Goal: Task Accomplishment & Management: Manage account settings

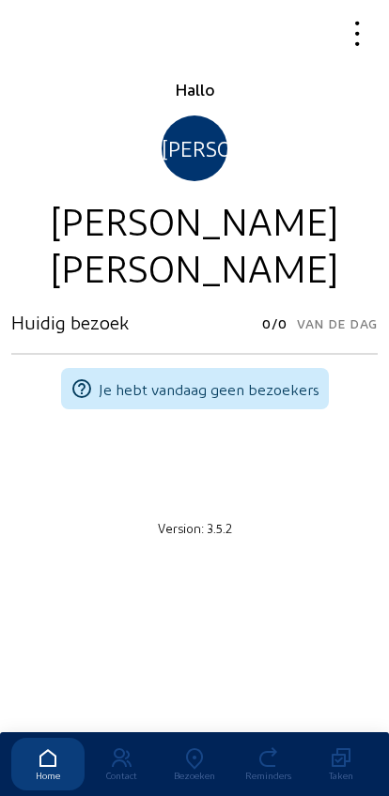
click at [188, 770] on div "Bezoeken" at bounding box center [194, 775] width 73 height 11
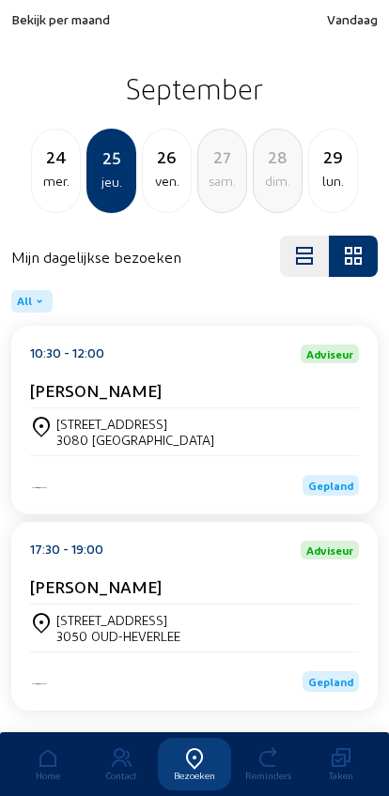
click at [35, 24] on span "Bekijk per maand" at bounding box center [60, 19] width 99 height 16
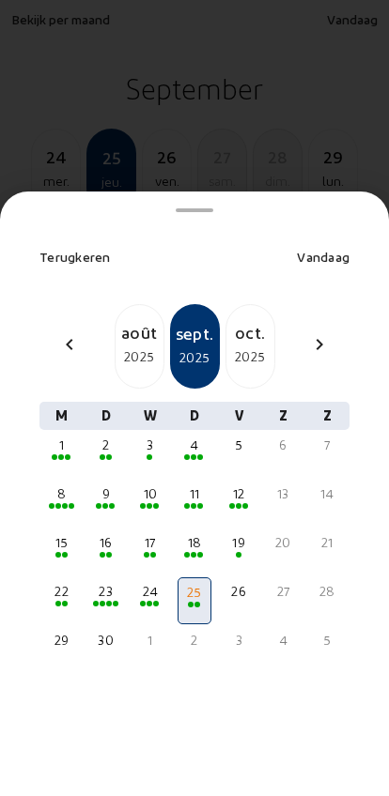
click at [188, 436] on div "4" at bounding box center [193, 445] width 29 height 19
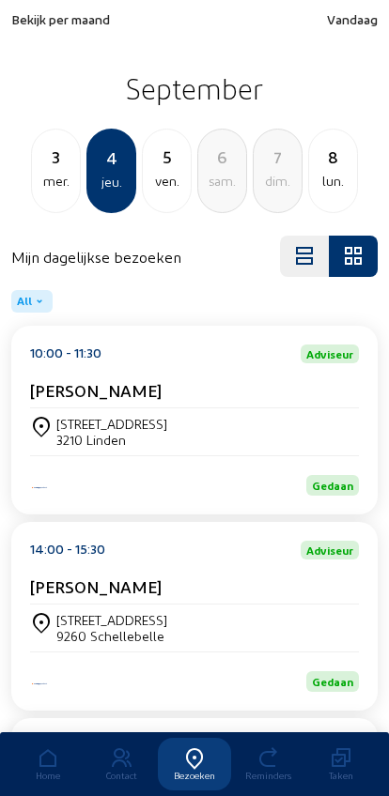
click at [62, 411] on div "Bovenstraat 45 3210 Linden" at bounding box center [194, 431] width 329 height 47
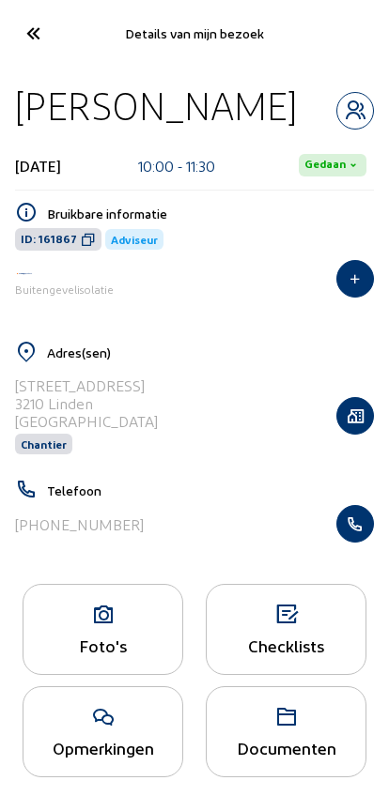
click at [105, 643] on div "Foto's" at bounding box center [102, 645] width 159 height 20
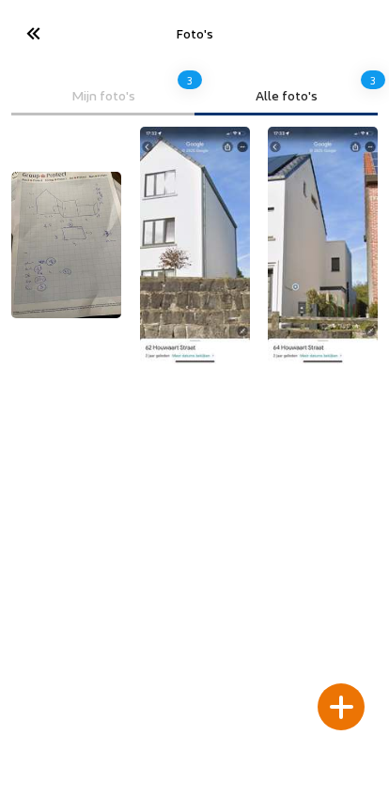
click at [76, 287] on img at bounding box center [66, 245] width 110 height 146
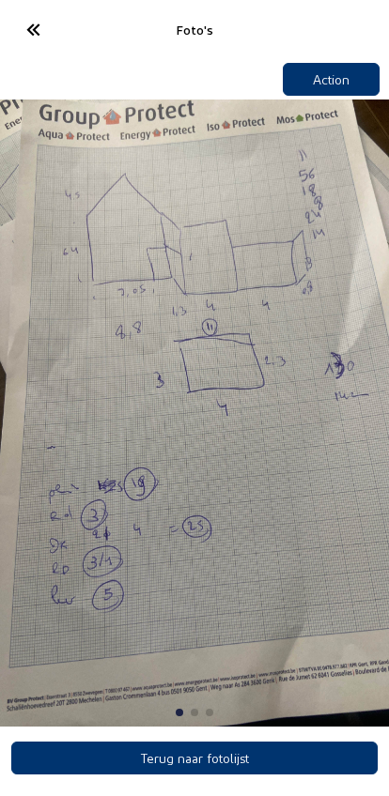
scroll to position [16, 0]
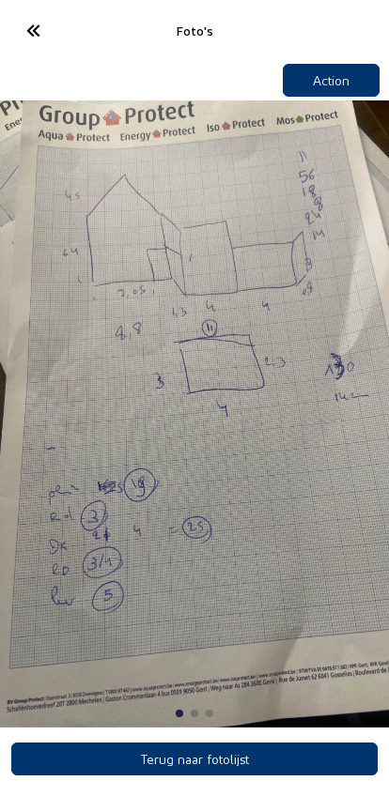
click at [35, 16] on icon at bounding box center [32, 30] width 31 height 33
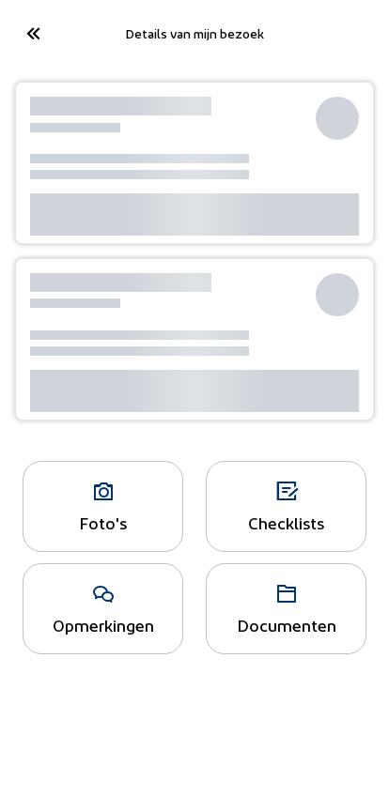
click at [39, 25] on icon at bounding box center [32, 33] width 31 height 33
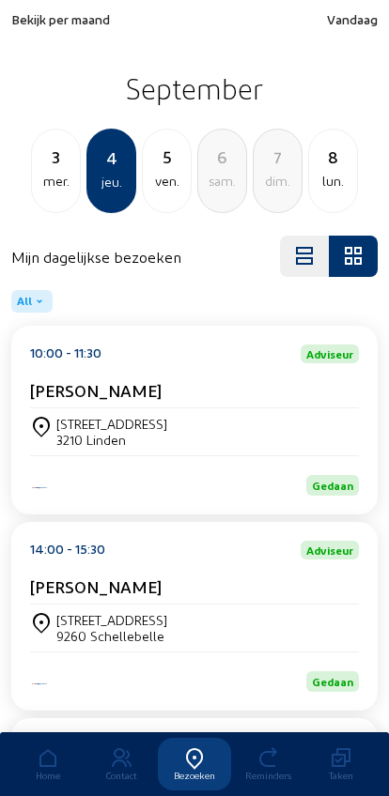
click at [38, 20] on span "Bekijk per maand" at bounding box center [60, 19] width 99 height 16
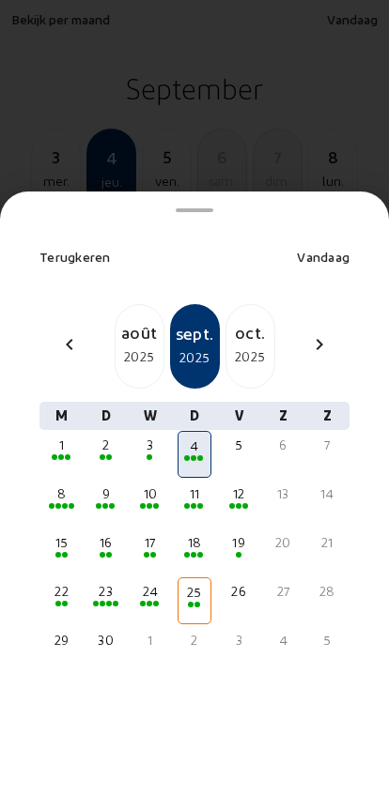
click at [69, 333] on mat-icon "chevron_left" at bounding box center [69, 344] width 23 height 23
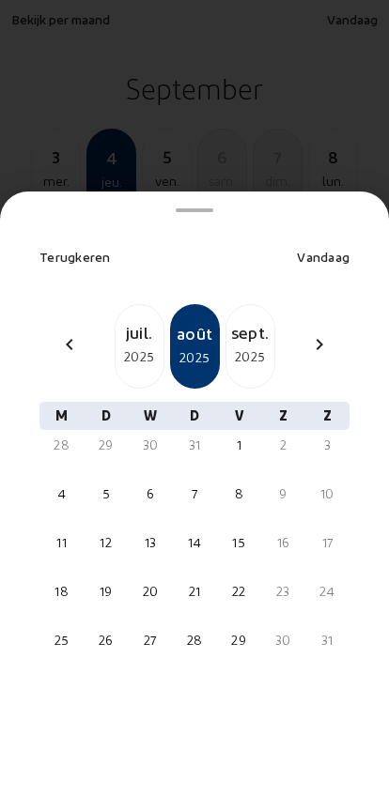
click at [55, 333] on div "chevron_left" at bounding box center [69, 346] width 45 height 27
click at [61, 333] on mat-icon "chevron_left" at bounding box center [69, 344] width 23 height 23
click at [64, 333] on mat-icon "chevron_left" at bounding box center [69, 344] width 23 height 23
click at [59, 333] on mat-icon "chevron_left" at bounding box center [69, 344] width 23 height 23
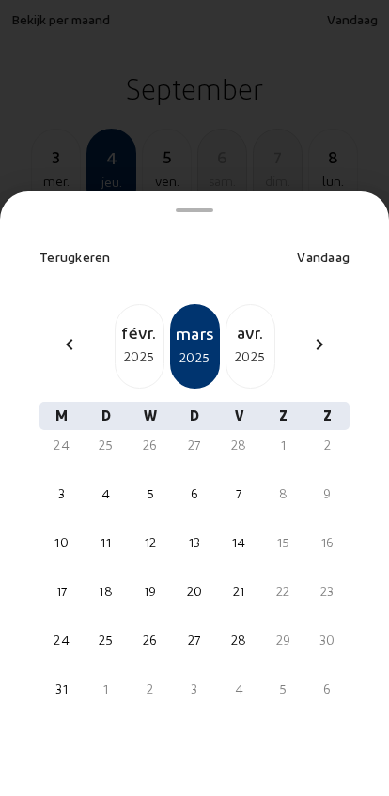
click at [133, 345] on div "2025" at bounding box center [139, 356] width 48 height 23
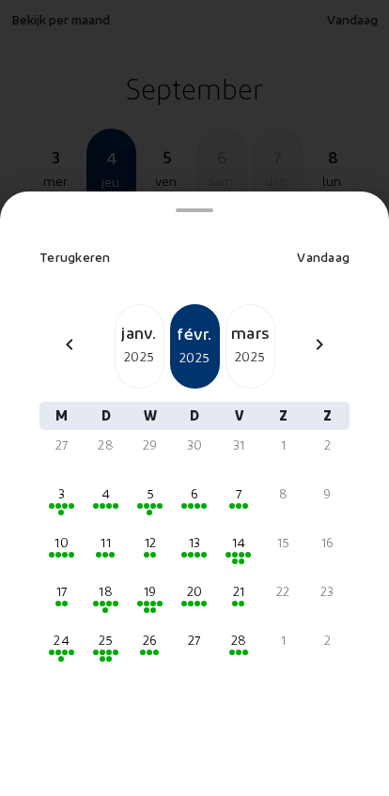
click at [248, 650] on div at bounding box center [238, 653] width 29 height 7
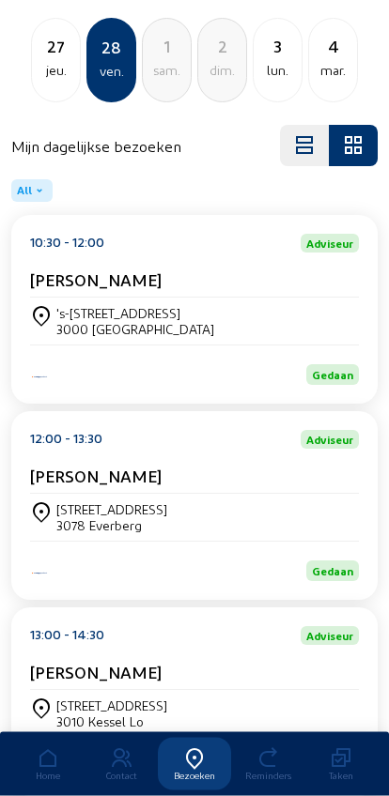
scroll to position [253, 0]
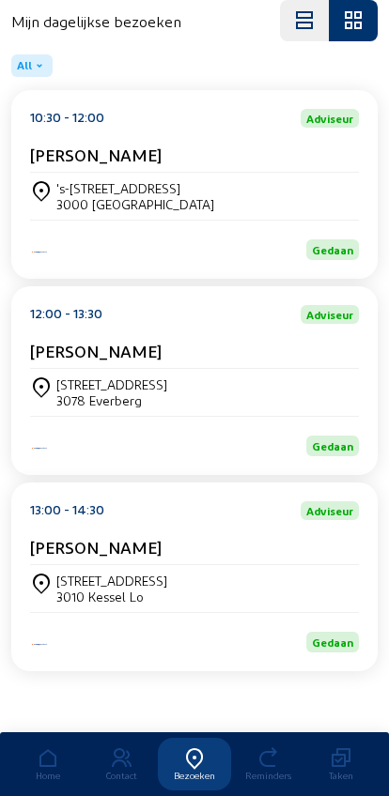
click at [76, 565] on div "Domeinstraat 72 3010 Kessel Lo" at bounding box center [194, 588] width 329 height 47
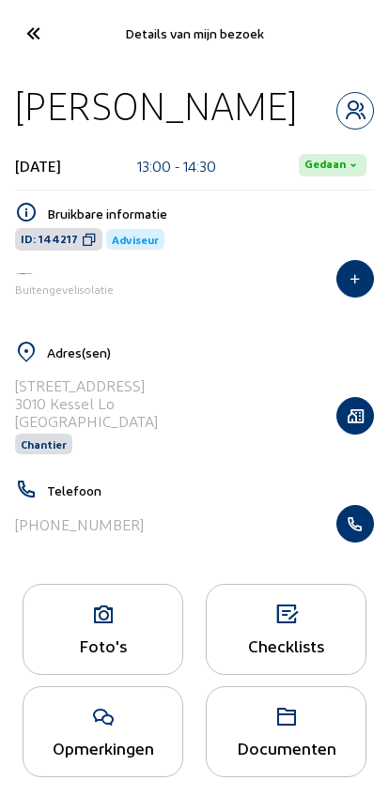
click at [80, 621] on icon at bounding box center [102, 615] width 159 height 23
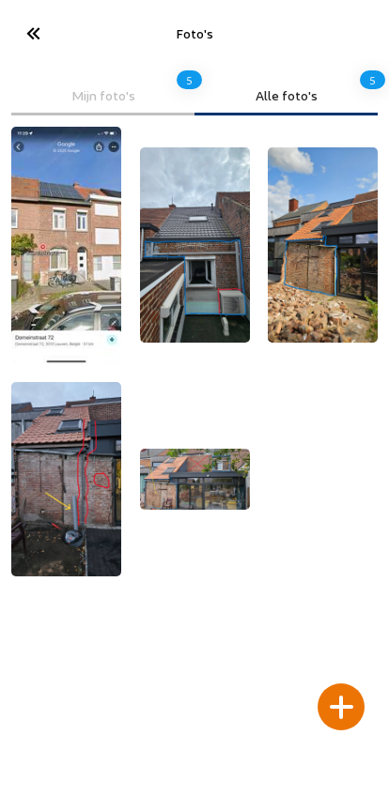
click at [54, 253] on img at bounding box center [66, 245] width 110 height 237
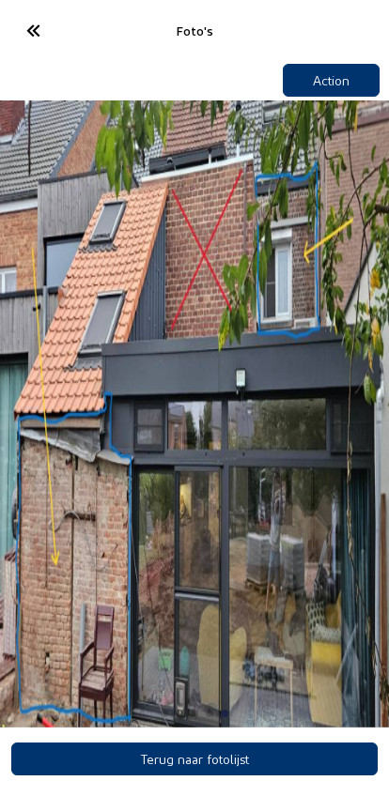
scroll to position [16, 0]
click at [40, 34] on cam-font-icon at bounding box center [32, 30] width 42 height 44
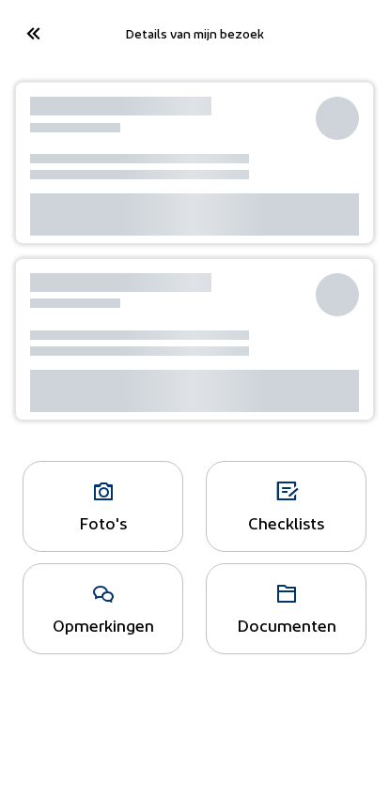
click at [36, 42] on icon at bounding box center [32, 33] width 31 height 33
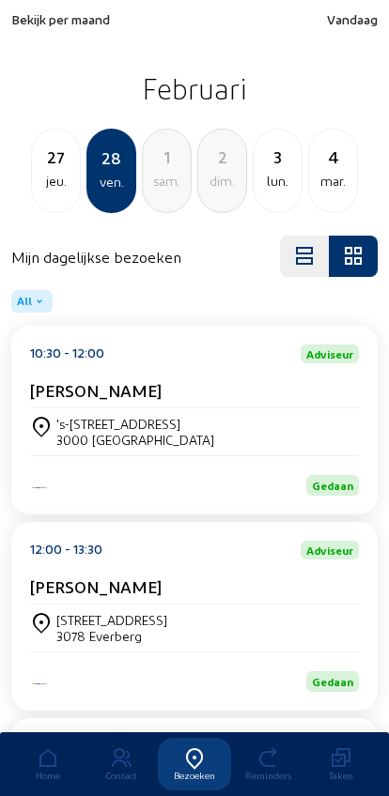
click at [45, 24] on span "Bekijk per maand" at bounding box center [60, 19] width 99 height 16
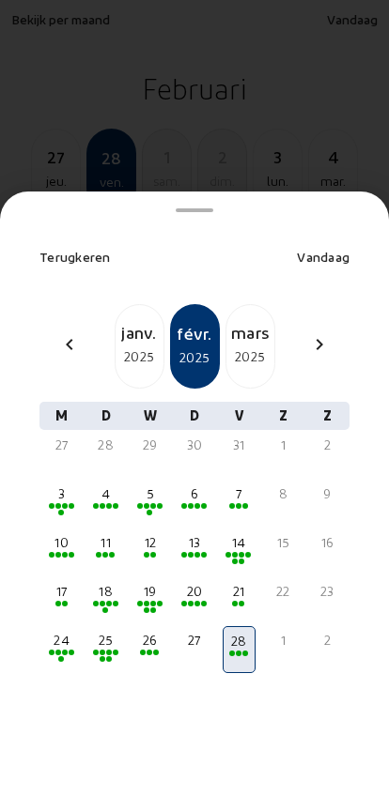
click at [304, 333] on div "chevron_right" at bounding box center [319, 346] width 45 height 27
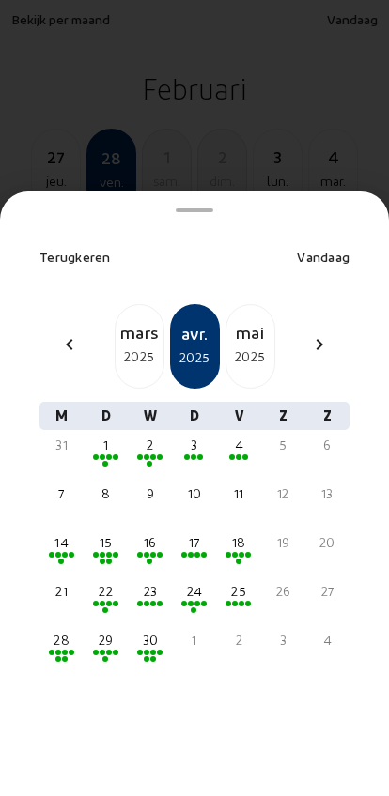
click at [328, 329] on div "chevron_left mars 2025 avr. 2025 mai 2025 chevron_right" at bounding box center [194, 346] width 332 height 84
click at [327, 333] on mat-icon "chevron_right" at bounding box center [319, 344] width 23 height 23
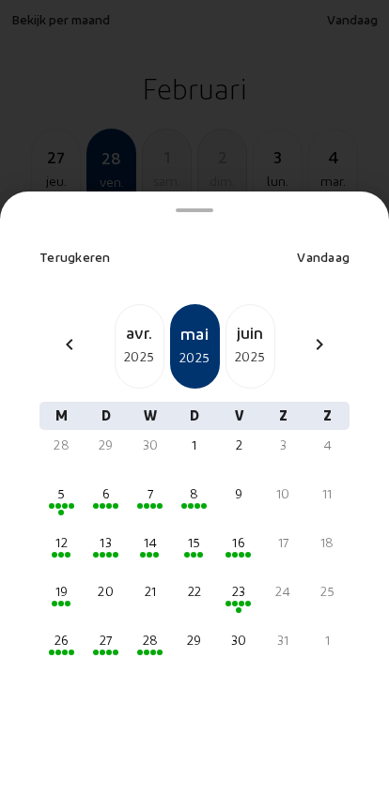
click at [328, 333] on mat-icon "chevron_right" at bounding box center [319, 344] width 23 height 23
click at [327, 333] on mat-icon "chevron_right" at bounding box center [319, 344] width 23 height 23
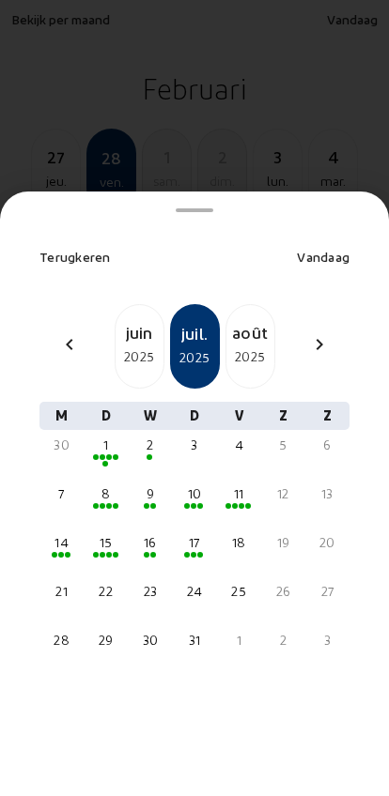
click at [253, 345] on div "2025" at bounding box center [250, 356] width 48 height 23
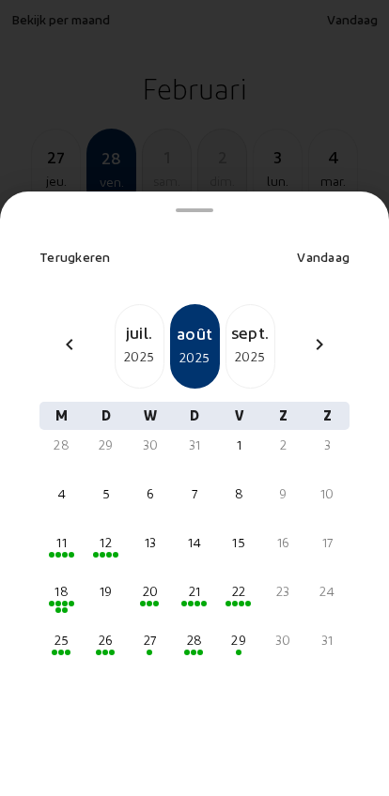
click at [79, 576] on mwl-calendar-month-cell "18" at bounding box center [61, 600] width 35 height 49
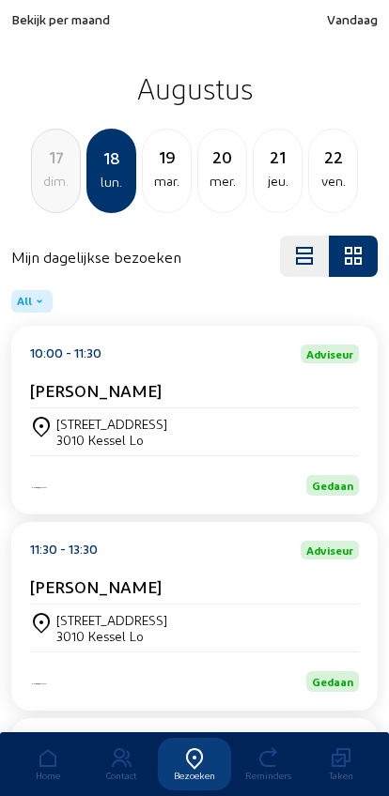
click at [315, 496] on span "Gedaan" at bounding box center [332, 485] width 53 height 21
click at [257, 420] on div "Spaarstraat, 29 3010 Kessel Lo" at bounding box center [194, 432] width 329 height 32
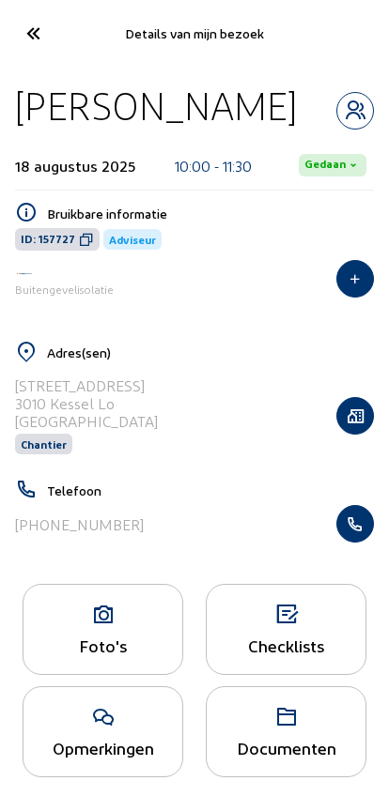
click at [119, 641] on div "Foto's" at bounding box center [102, 645] width 159 height 20
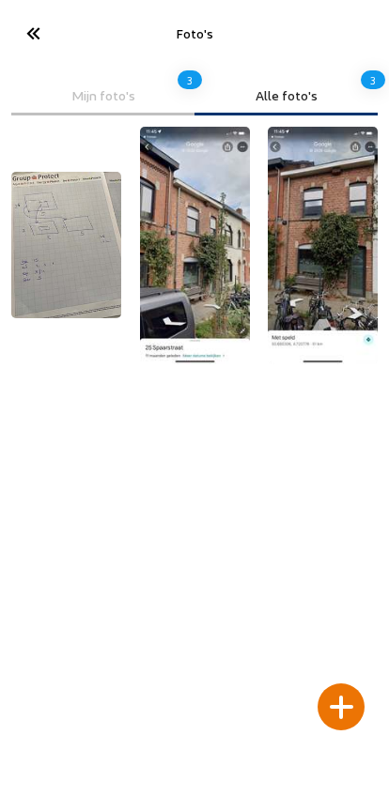
click at [80, 272] on img at bounding box center [66, 245] width 110 height 146
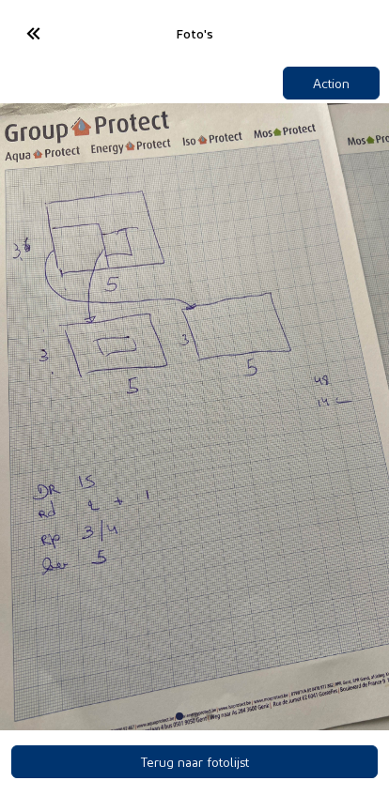
click at [42, 38] on icon at bounding box center [32, 33] width 31 height 33
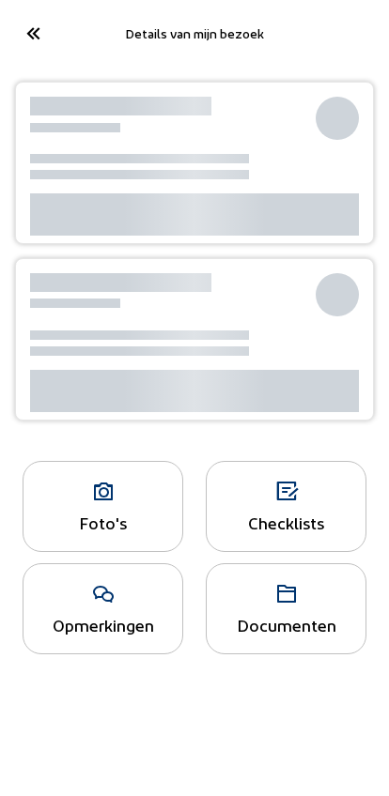
click at [25, 38] on icon at bounding box center [32, 33] width 31 height 33
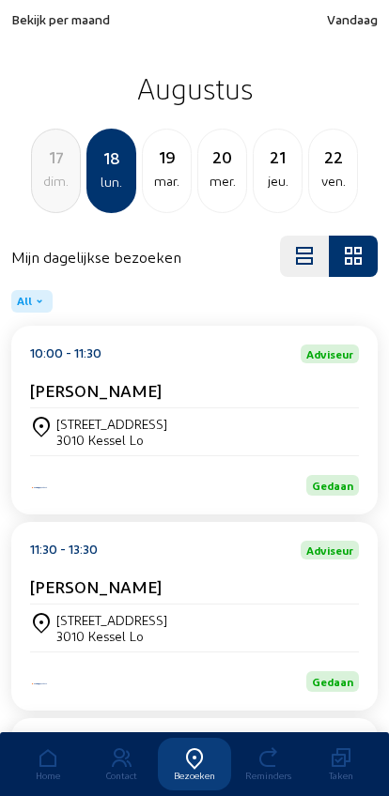
click at [336, 26] on span "Vandaag" at bounding box center [352, 19] width 51 height 16
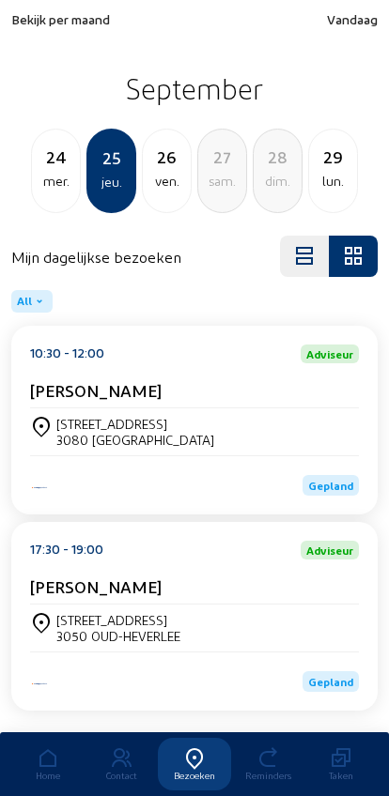
click at [116, 429] on div "Rotselaerlaan, 79" at bounding box center [135, 424] width 158 height 16
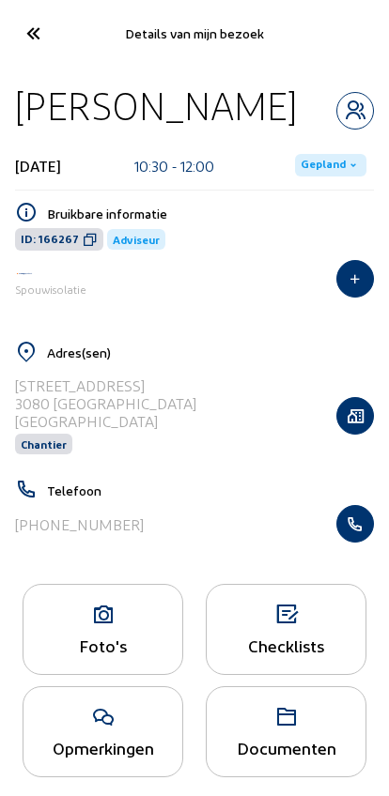
click at [112, 626] on icon at bounding box center [102, 615] width 159 height 23
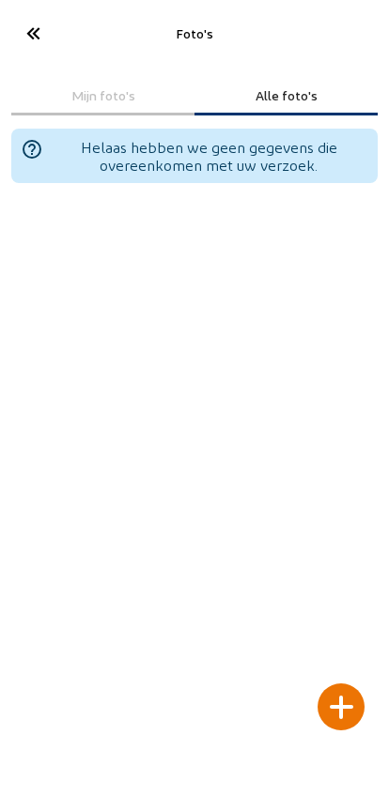
click at [346, 683] on div at bounding box center [340, 706] width 47 height 47
click at [358, 683] on div at bounding box center [340, 706] width 47 height 47
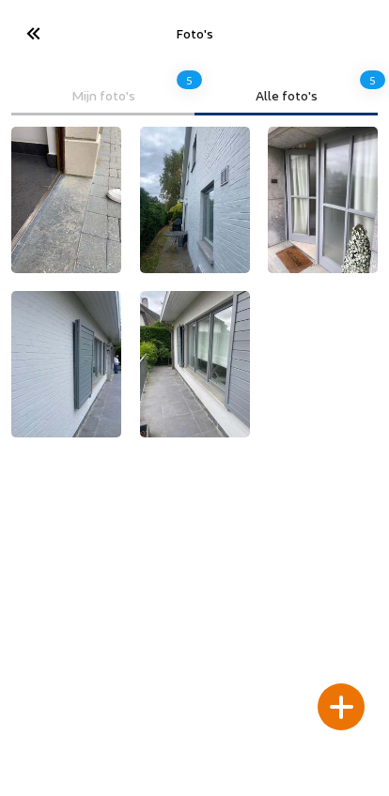
click at [31, 21] on icon at bounding box center [32, 33] width 31 height 33
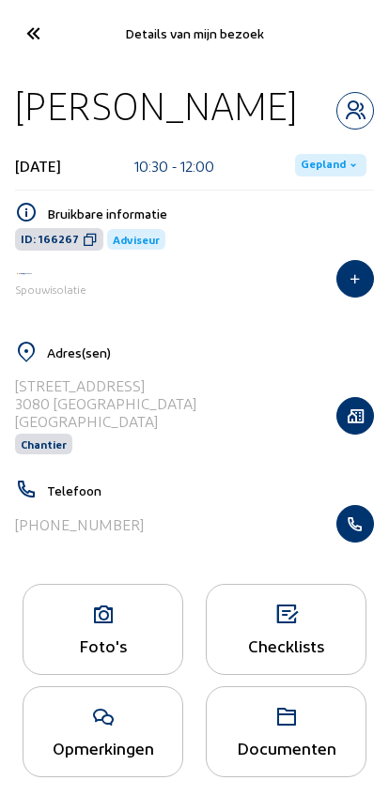
click at [29, 35] on icon at bounding box center [32, 33] width 31 height 33
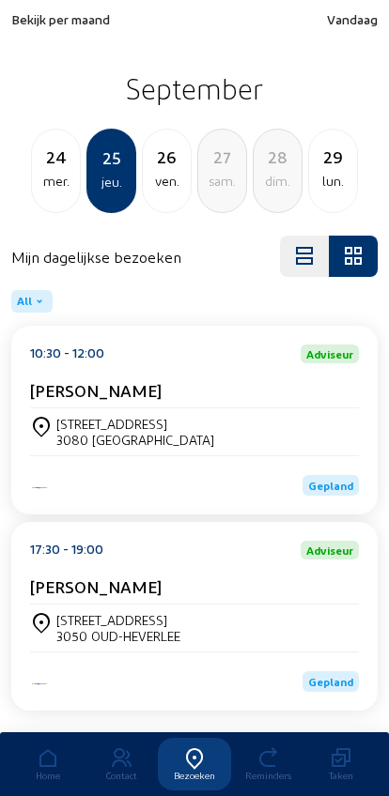
click at [213, 400] on div "Emilio Pedrinaci" at bounding box center [194, 390] width 329 height 20
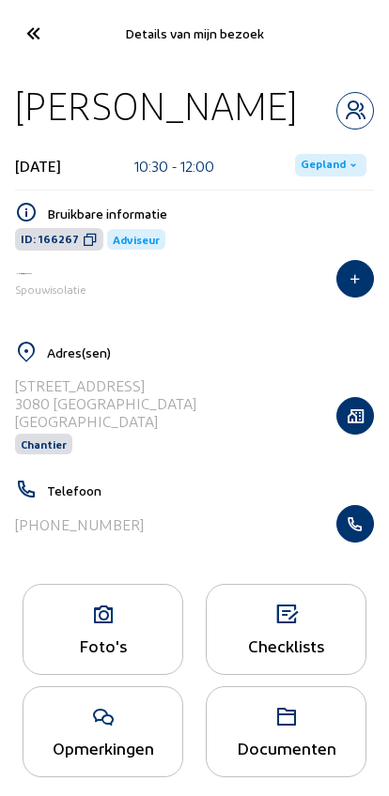
click at [117, 624] on icon at bounding box center [102, 615] width 159 height 23
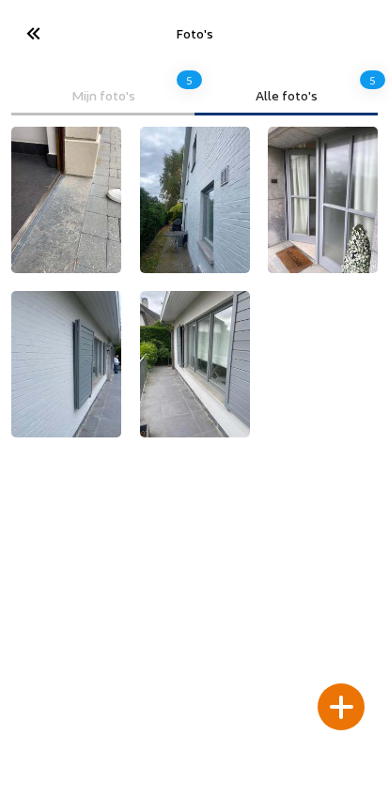
click at [15, 19] on cam-font-icon at bounding box center [32, 33] width 42 height 44
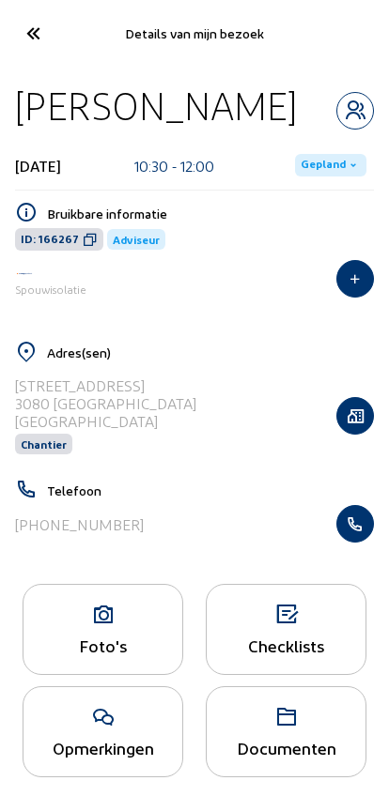
click at [15, 37] on cam-font-icon at bounding box center [32, 33] width 42 height 44
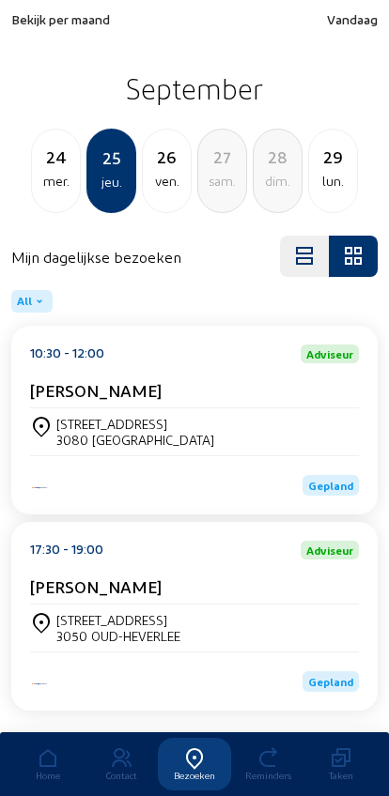
click at [350, 514] on div "10:30 - 12:00 Adviseur Emilio Pedrinaci Rotselaerlaan, 79 3080 TERVUREN Gepland" at bounding box center [194, 420] width 366 height 189
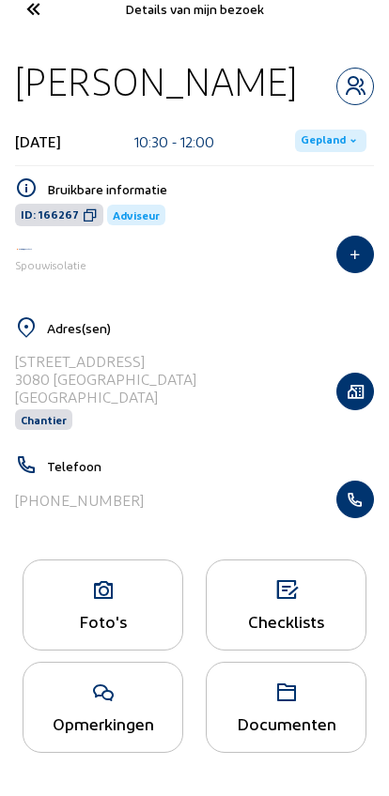
scroll to position [22, 0]
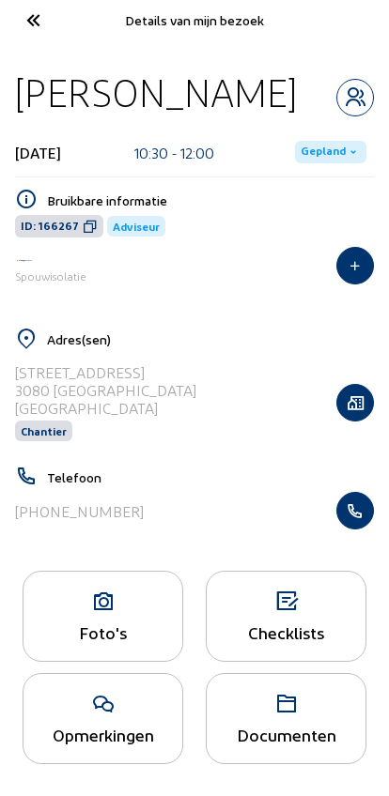
click at [23, 16] on icon at bounding box center [32, 20] width 31 height 33
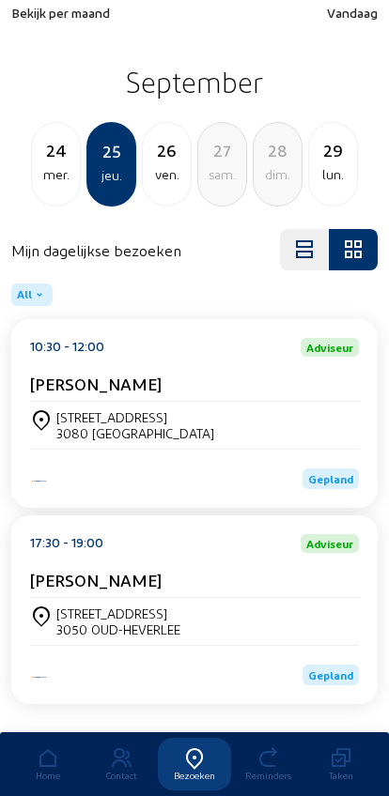
scroll to position [52, 0]
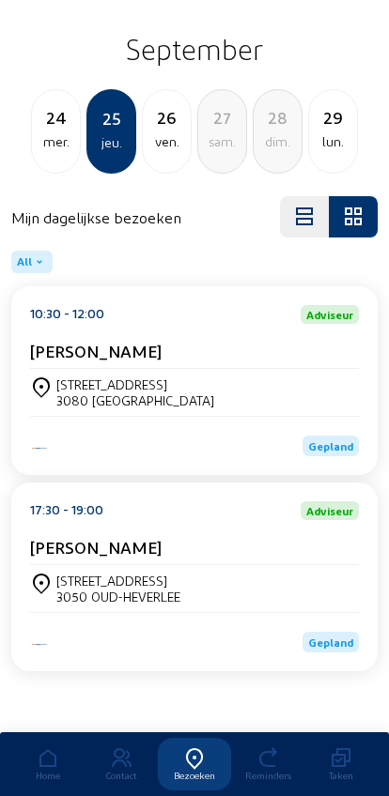
click at [222, 565] on div "Fazantenlaan, 1 3050 OUD-HEVERLEE" at bounding box center [194, 588] width 329 height 47
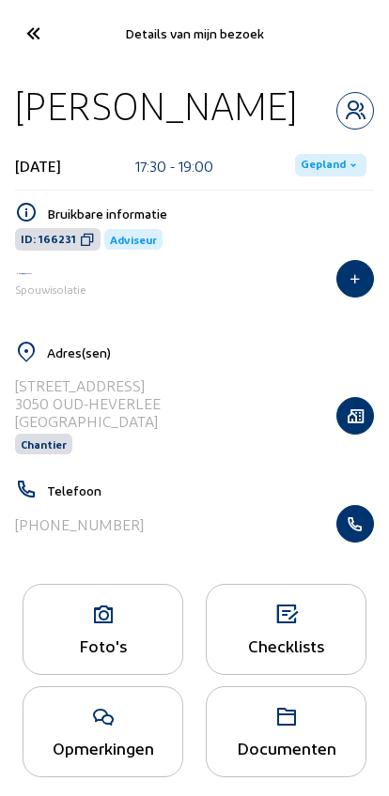
click at [369, 518] on button "button" at bounding box center [355, 524] width 38 height 38
click at [371, 416] on icon "button" at bounding box center [355, 415] width 36 height 19
click at [42, 23] on icon at bounding box center [32, 33] width 31 height 33
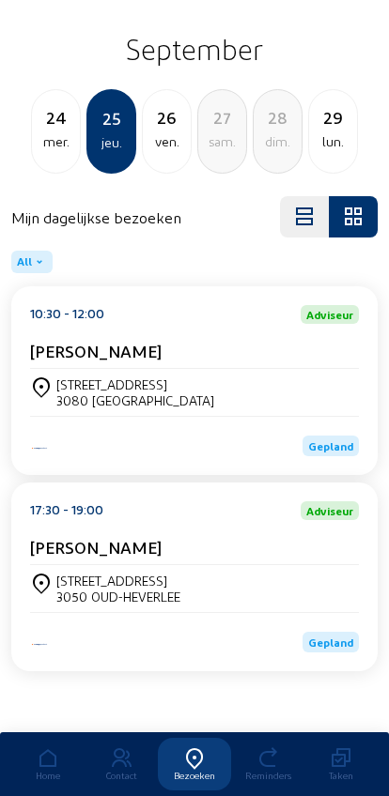
scroll to position [52, 0]
click at [57, 130] on div "mer." at bounding box center [56, 141] width 48 height 23
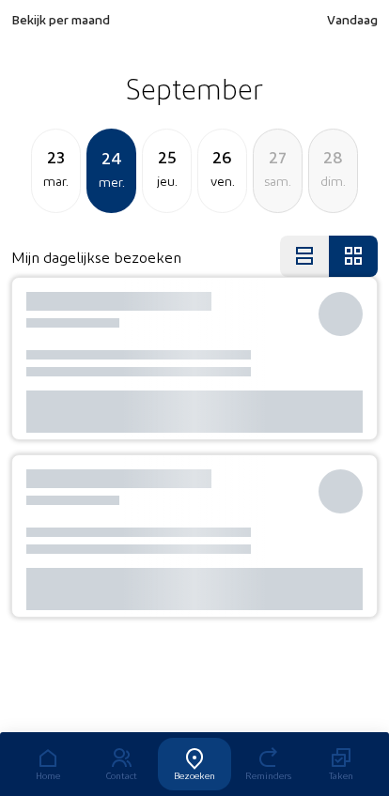
click at [59, 173] on div "mar." at bounding box center [56, 181] width 48 height 23
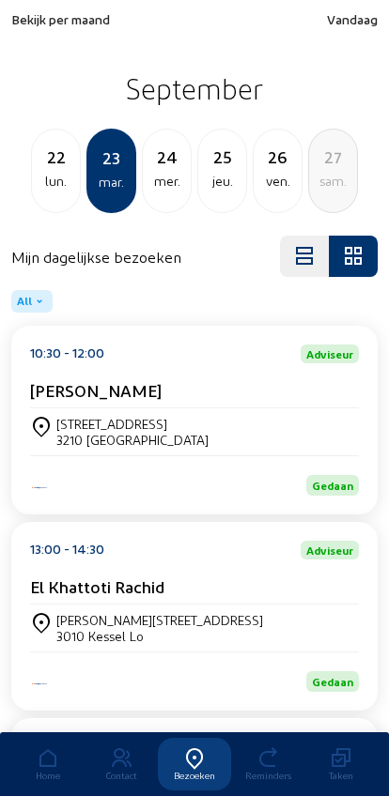
click at [247, 625] on div "[PERSON_NAME][STREET_ADDRESS][PERSON_NAME] Lo" at bounding box center [194, 628] width 329 height 32
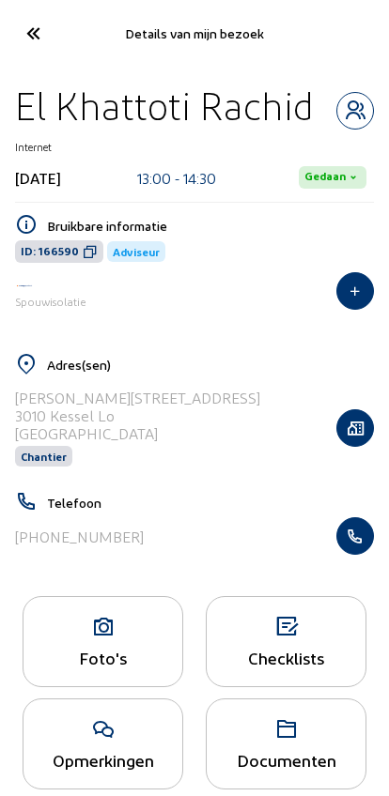
click at [359, 535] on icon "button" at bounding box center [355, 536] width 36 height 19
click at [23, 19] on icon at bounding box center [32, 33] width 31 height 33
click at [87, 662] on div "Foto's" at bounding box center [102, 658] width 159 height 20
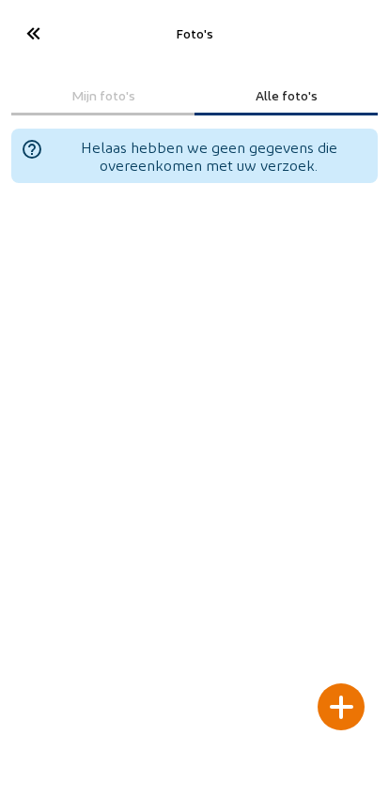
click at [356, 683] on div at bounding box center [340, 706] width 47 height 47
click at [346, 683] on div at bounding box center [340, 706] width 47 height 47
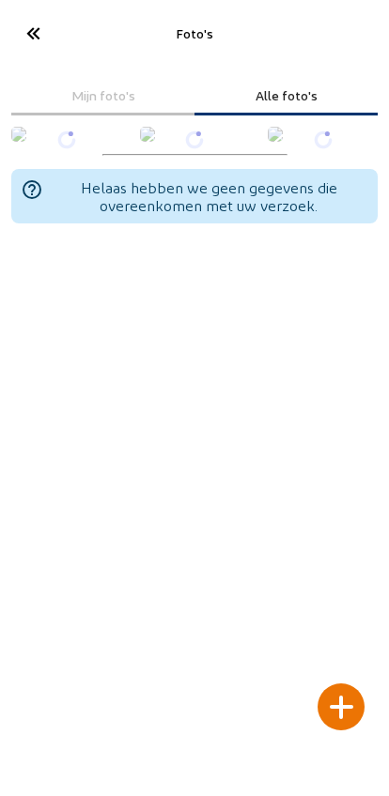
click at [314, 786] on body "Foto's Mijn foto's Alle foto's help_outline Helaas hebben we geen gegevens die …" at bounding box center [194, 398] width 389 height 796
